Goal: Task Accomplishment & Management: Use online tool/utility

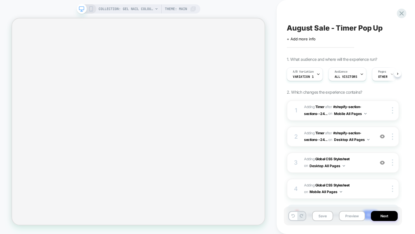
click at [399, 12] on icon at bounding box center [402, 14] width 8 height 8
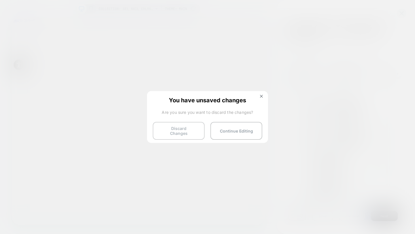
click at [170, 133] on button "Discard Changes" at bounding box center [179, 131] width 52 height 18
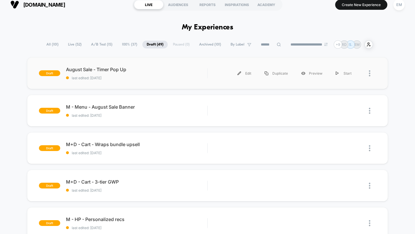
scroll to position [6, 0]
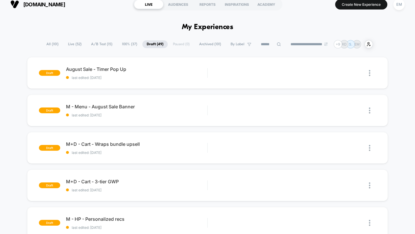
click at [46, 42] on span "All ( 101 )" at bounding box center [52, 44] width 21 height 8
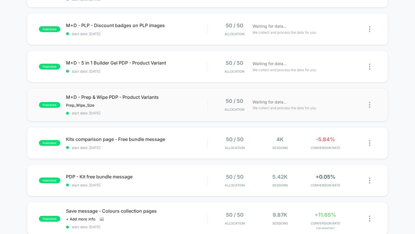
scroll to position [0, 0]
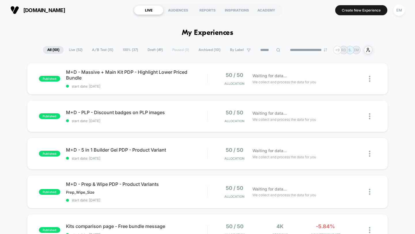
click at [129, 48] on span "100% ( 37 )" at bounding box center [131, 50] width 24 height 8
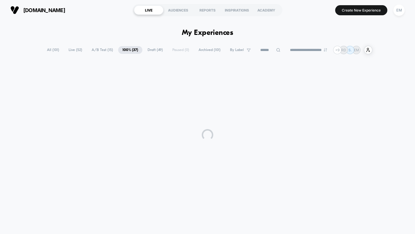
click at [154, 49] on span "Draft ( 49 )" at bounding box center [155, 50] width 24 height 8
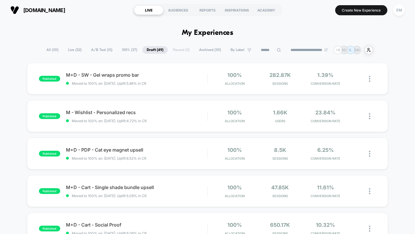
click at [123, 52] on span "100% ( 37 )" at bounding box center [130, 50] width 24 height 8
click at [148, 50] on span "Draft ( 49 )" at bounding box center [155, 50] width 24 height 8
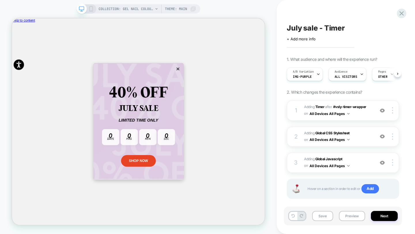
scroll to position [0, 0]
click at [403, 11] on icon at bounding box center [402, 14] width 8 height 8
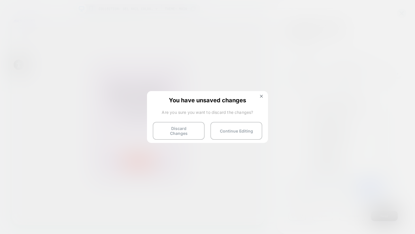
click at [181, 136] on div "You have unsaved changes Are you sure you want to discard the changes? Discard …" at bounding box center [207, 116] width 121 height 51
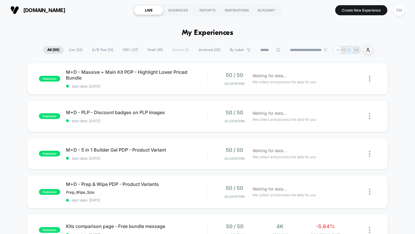
click at [151, 49] on span "Draft ( 49 )" at bounding box center [155, 50] width 24 height 8
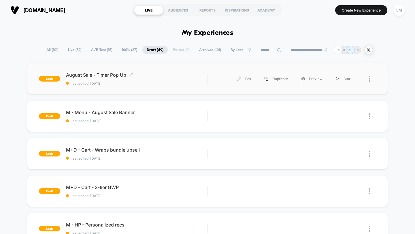
click at [114, 79] on div "August Sale - Timer Pop Up Click to edit experience details Click to edit exper…" at bounding box center [137, 79] width 142 height 14
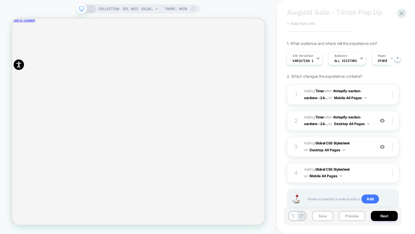
scroll to position [33, 0]
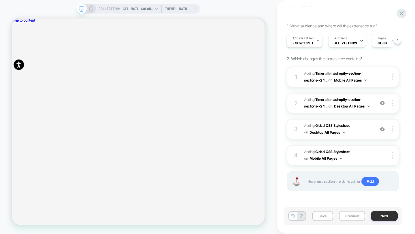
click at [382, 216] on button "Next" at bounding box center [384, 216] width 27 height 10
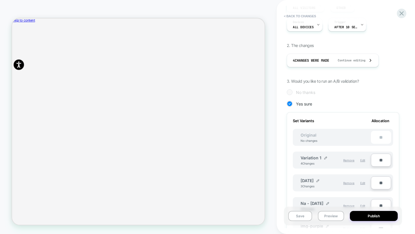
scroll to position [0, 0]
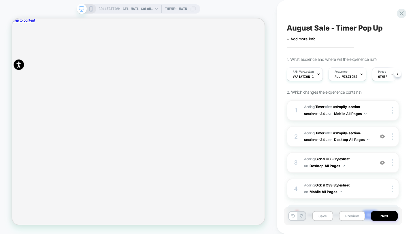
scroll to position [0, 0]
click at [398, 73] on icon at bounding box center [398, 74] width 2 height 2
click at [288, 74] on icon at bounding box center [289, 74] width 2 height 2
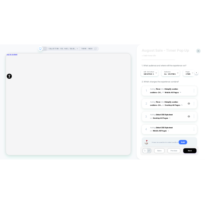
scroll to position [0, 0]
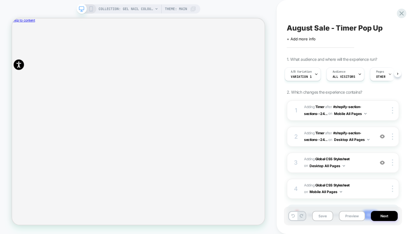
click at [398, 16] on div "August Sale - Timer Pop Up Click to edit experience details + Add more info 1. …" at bounding box center [343, 117] width 118 height 223
click at [398, 15] on icon at bounding box center [402, 14] width 8 height 8
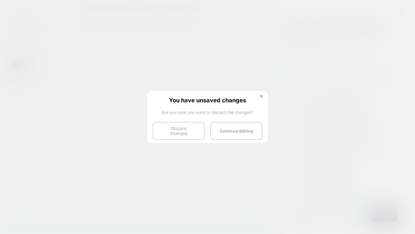
click at [171, 128] on button "Discard Changes" at bounding box center [179, 131] width 52 height 18
